Goal: Navigation & Orientation: Understand site structure

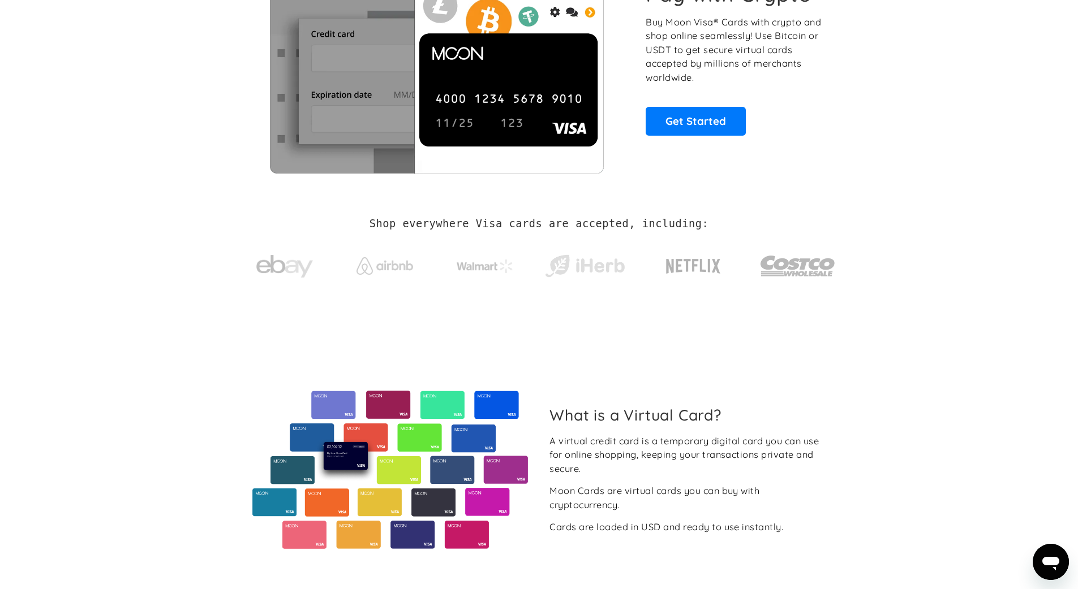
scroll to position [30, 0]
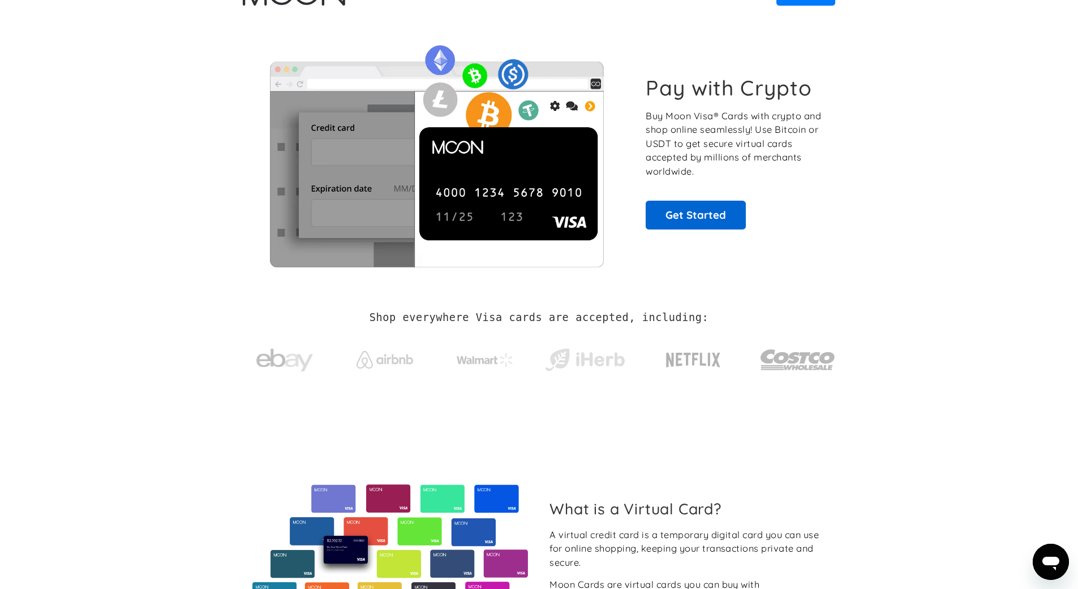
click at [705, 229] on link "Get Started" at bounding box center [695, 215] width 100 height 28
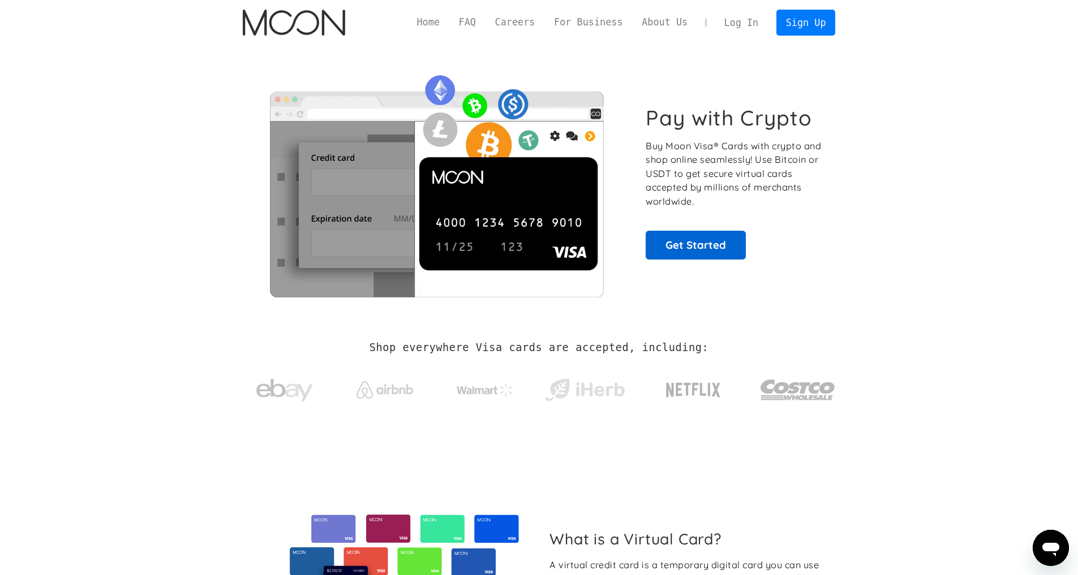
click at [668, 259] on link "Get Started" at bounding box center [695, 245] width 100 height 28
click at [644, 18] on link "About Us" at bounding box center [664, 22] width 65 height 14
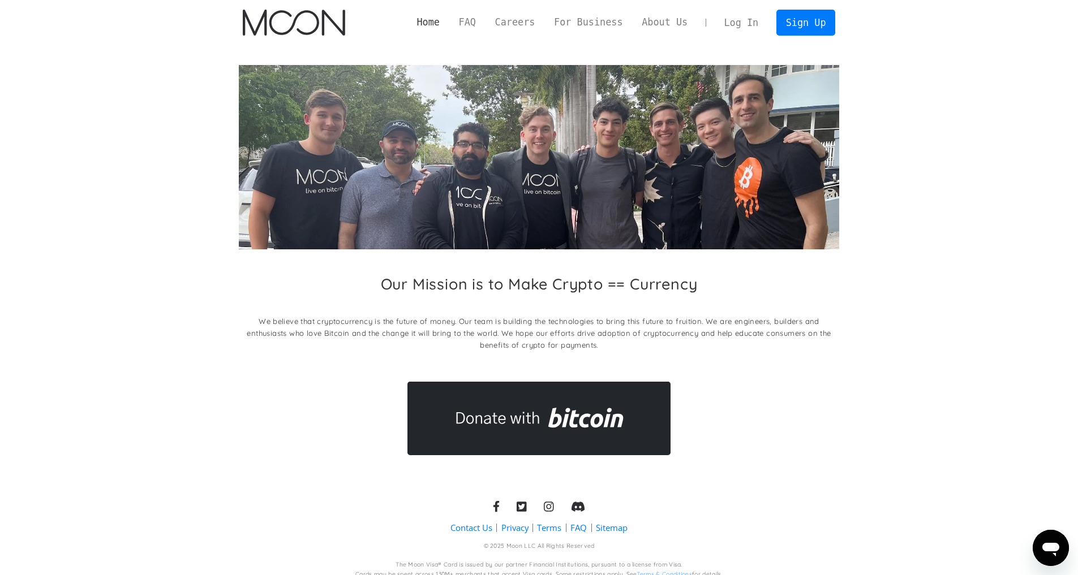
click at [419, 23] on link "Home" at bounding box center [428, 22] width 42 height 14
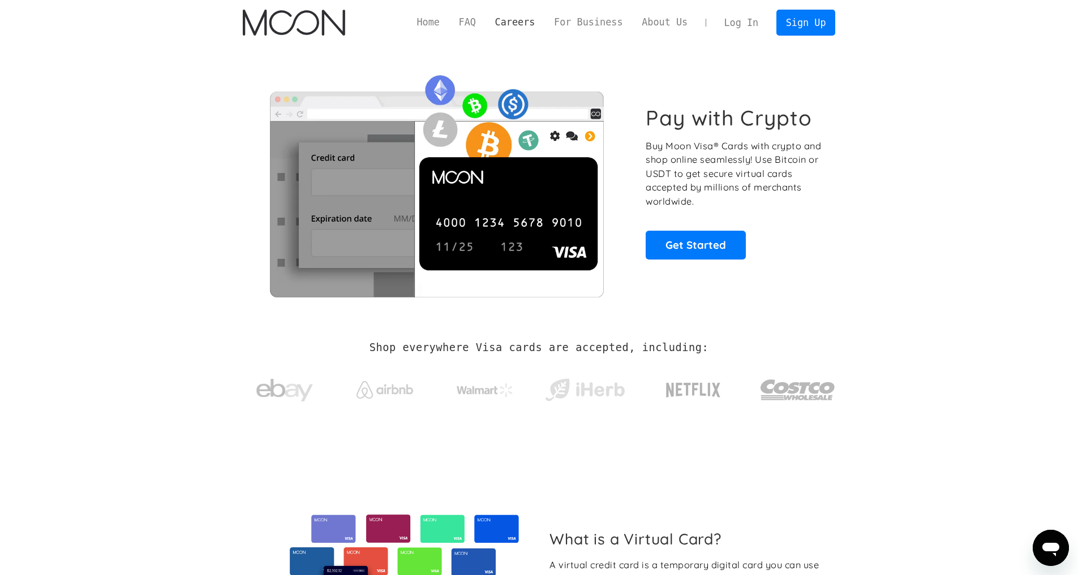
click at [511, 19] on link "Careers" at bounding box center [514, 22] width 59 height 14
